Goal: Check status: Check status

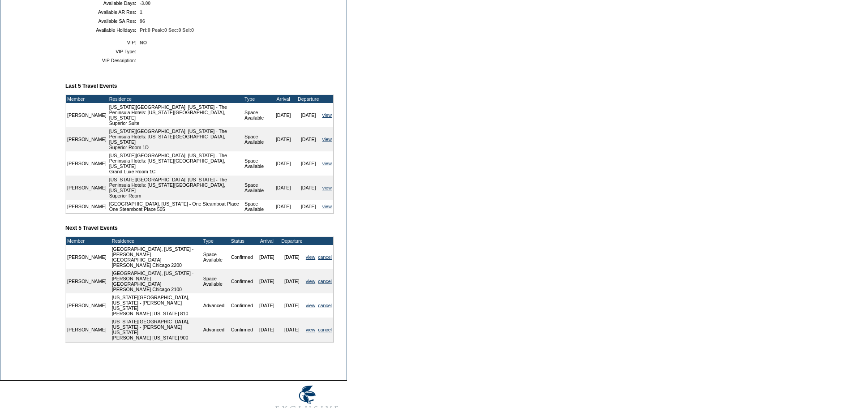
scroll to position [269, 0]
click at [325, 142] on link "view" at bounding box center [326, 139] width 9 height 5
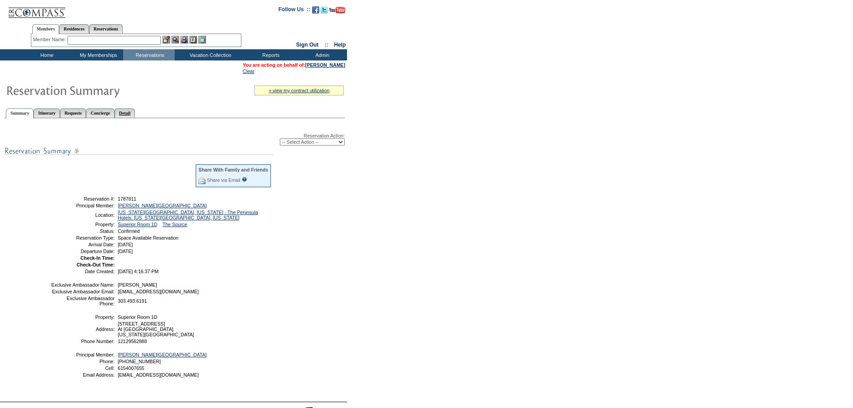
click at [135, 112] on link "Detail" at bounding box center [125, 112] width 21 height 9
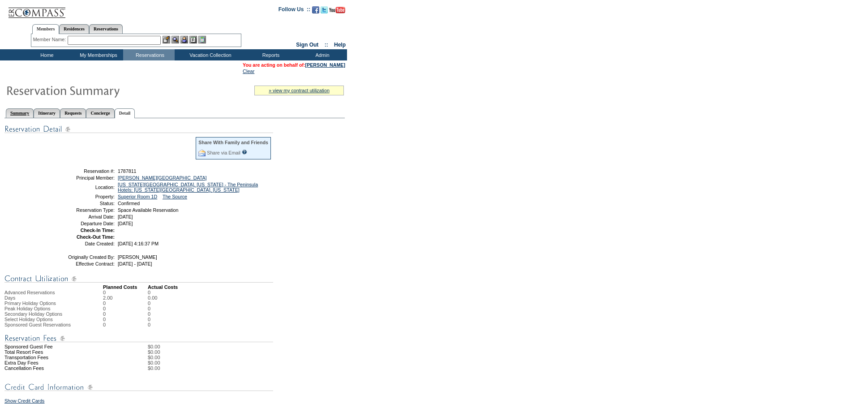
click at [28, 112] on link "Summary" at bounding box center [20, 112] width 28 height 9
